Goal: Obtain resource: Download file/media

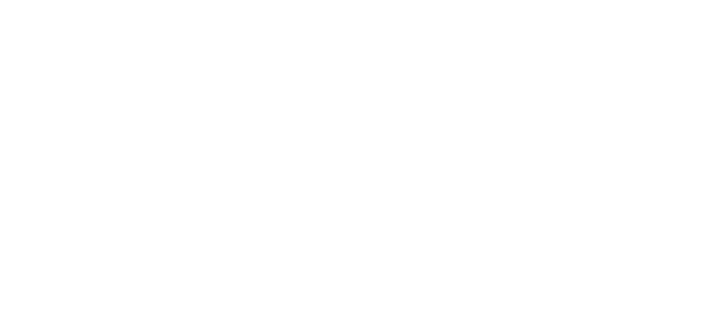
click at [396, 0] on html "Texto original Avalie a tradução O feedback vai ser usado para ajudar a melhora…" at bounding box center [353, 0] width 707 height 0
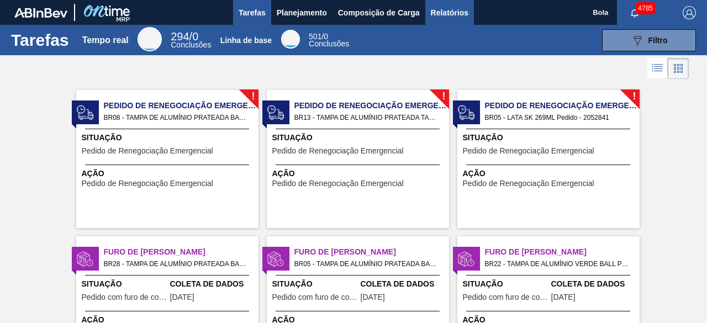
click at [458, 9] on font "Relatórios" at bounding box center [450, 12] width 38 height 9
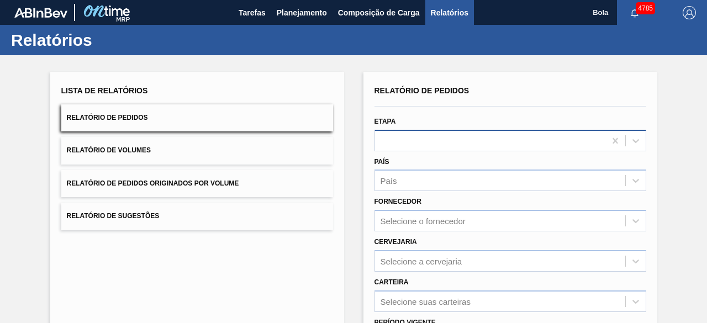
click at [421, 142] on div at bounding box center [490, 141] width 230 height 16
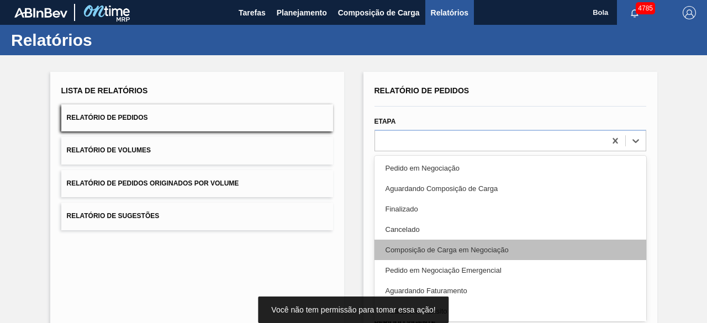
scroll to position [55, 0]
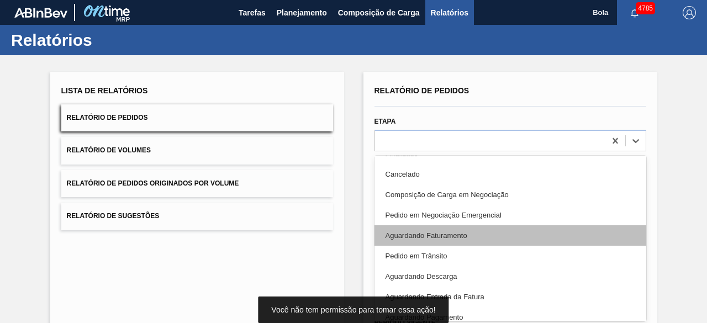
click at [454, 235] on font "Aguardando Faturamento" at bounding box center [426, 235] width 82 height 8
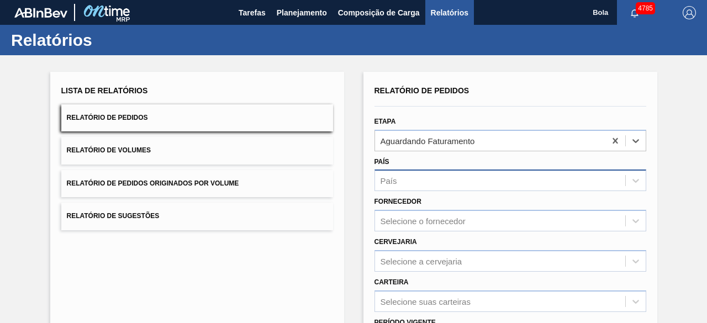
click at [403, 184] on div "País" at bounding box center [500, 181] width 250 height 16
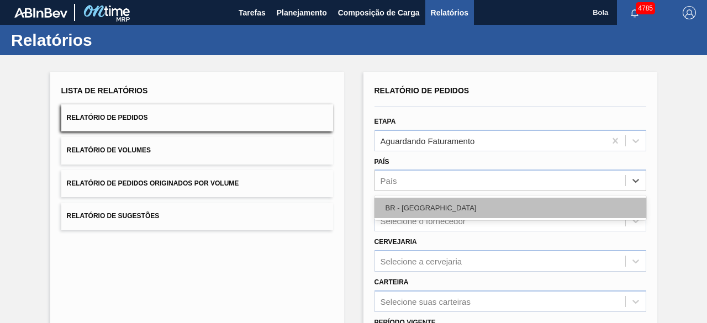
click at [443, 207] on div "BR - [GEOGRAPHIC_DATA]" at bounding box center [510, 208] width 272 height 20
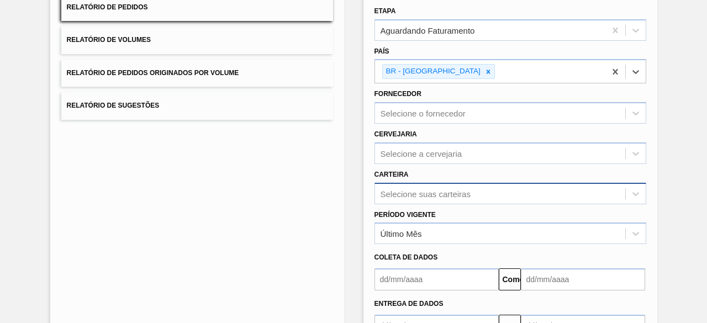
click at [426, 188] on div "Selecione suas carteiras" at bounding box center [510, 194] width 272 height 22
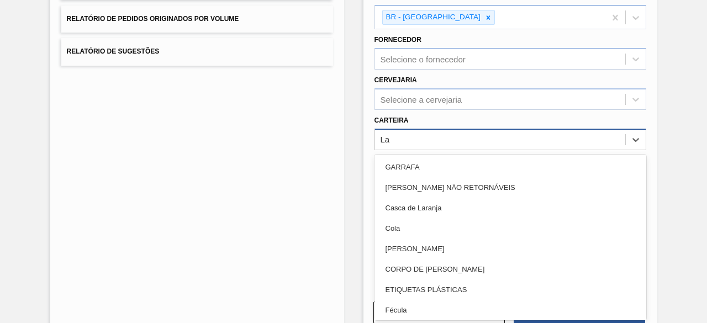
type input "Lat"
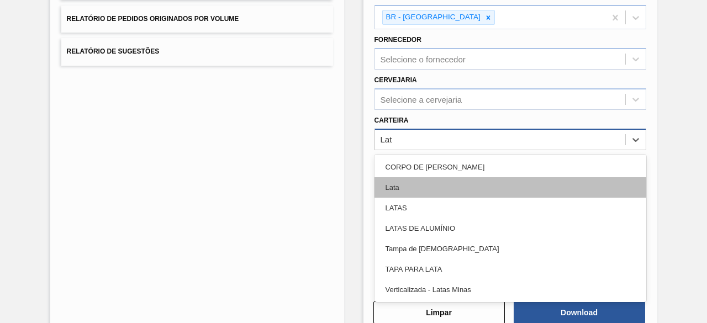
click at [391, 188] on font "Lata" at bounding box center [392, 187] width 14 height 8
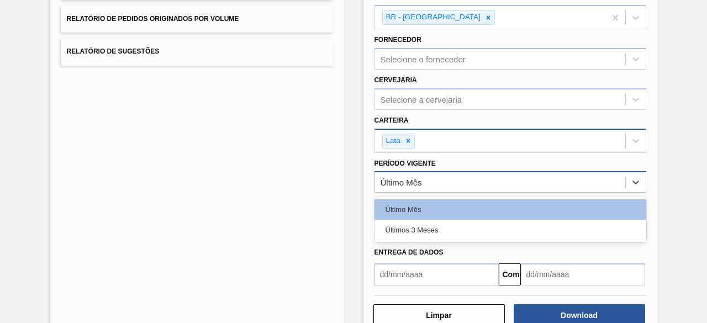
click at [411, 178] on font "Último Mês" at bounding box center [400, 182] width 41 height 9
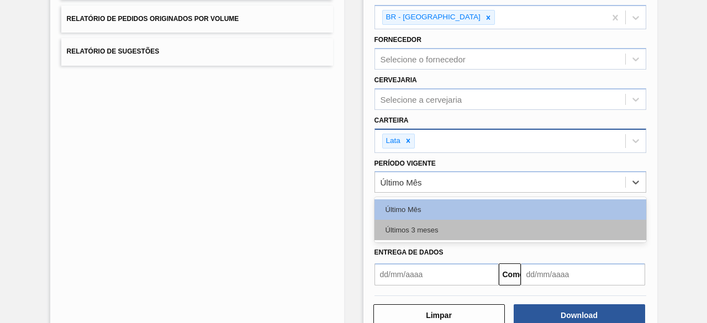
click at [426, 226] on font "Últimos 3 meses" at bounding box center [411, 230] width 53 height 8
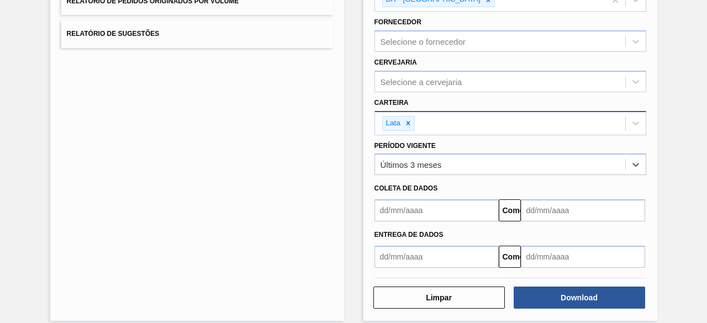
scroll to position [192, 0]
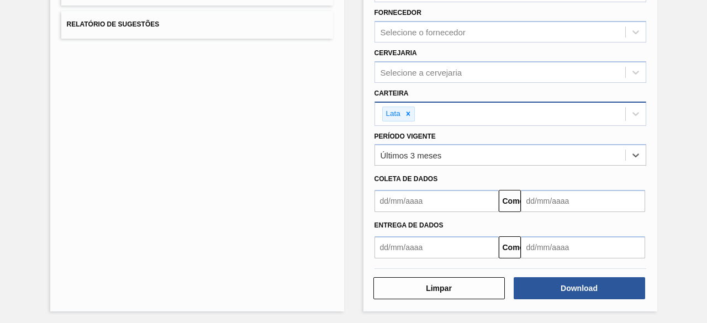
click at [404, 192] on input "text" at bounding box center [436, 201] width 124 height 22
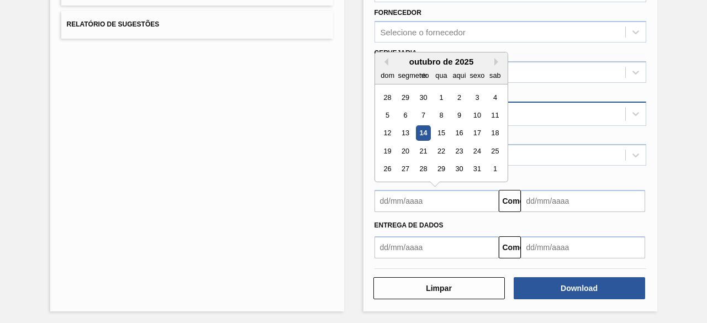
click at [417, 130] on div "14" at bounding box center [422, 133] width 15 height 15
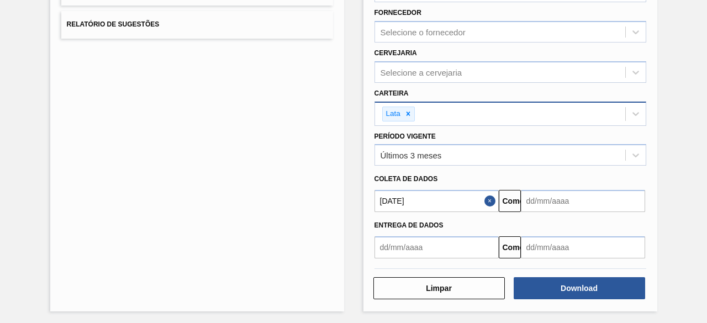
type input "[DATE]"
click at [531, 203] on input "text" at bounding box center [583, 201] width 124 height 22
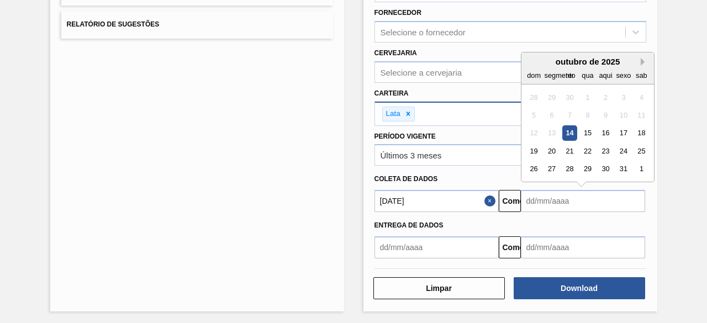
click at [640, 59] on button "Próximo mês" at bounding box center [644, 62] width 8 height 8
click at [640, 60] on button "Próximo mês" at bounding box center [644, 62] width 8 height 8
click at [534, 126] on div "14" at bounding box center [533, 133] width 15 height 15
type input "[DATE]"
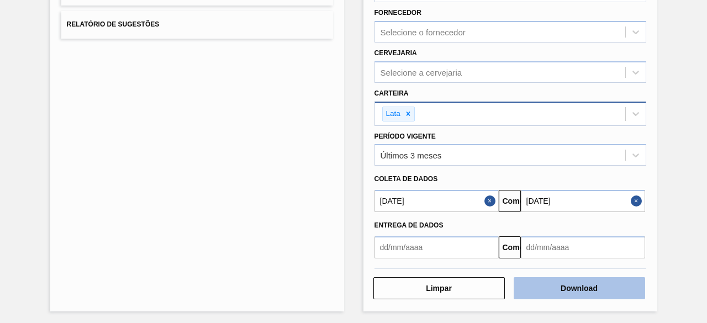
click at [592, 288] on font "Download" at bounding box center [578, 288] width 37 height 9
